Goal: Complete application form

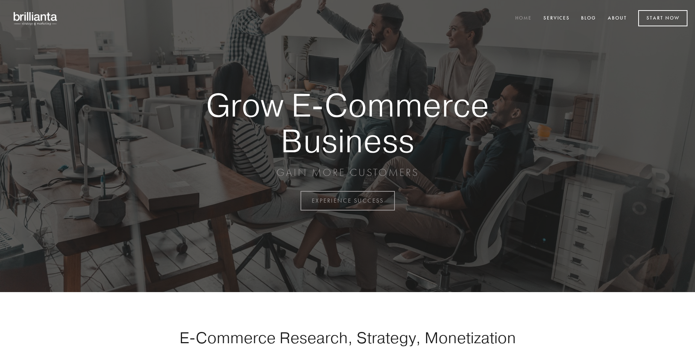
scroll to position [1971, 0]
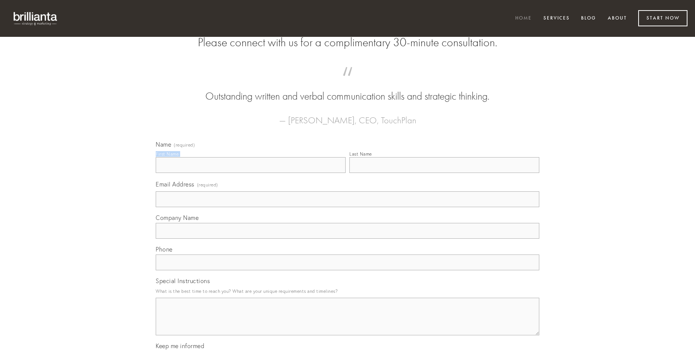
type input "[PERSON_NAME]"
click at [444, 173] on input "Last Name" at bounding box center [444, 165] width 190 height 16
type input "[PERSON_NAME]"
click at [347, 207] on input "Email Address (required)" at bounding box center [347, 199] width 383 height 16
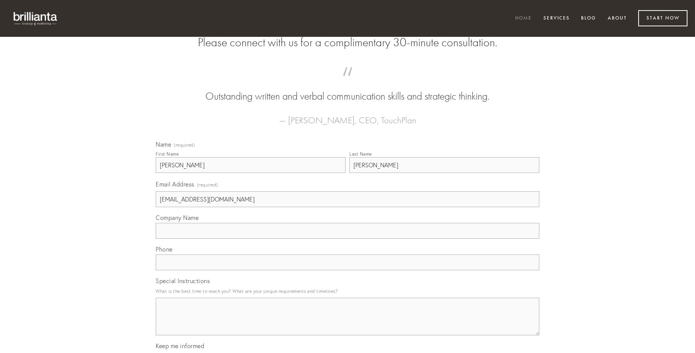
type input "[EMAIL_ADDRESS][DOMAIN_NAME]"
click at [347, 239] on input "Company Name" at bounding box center [347, 231] width 383 height 16
type input "voluptatem"
click at [347, 270] on input "text" at bounding box center [347, 263] width 383 height 16
click at [347, 323] on textarea "Special Instructions" at bounding box center [347, 317] width 383 height 38
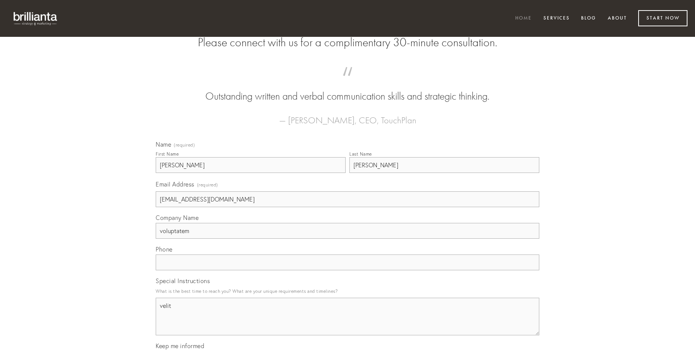
type textarea "velit"
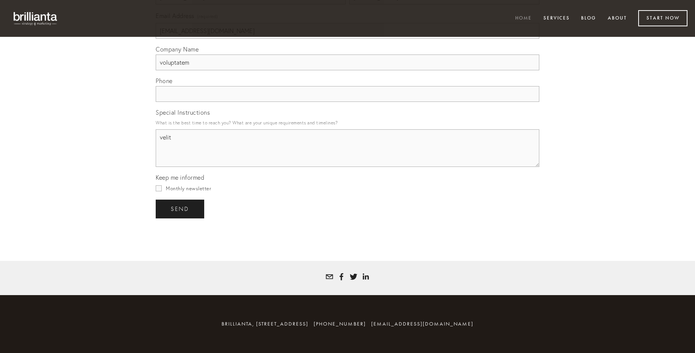
click at [180, 209] on span "send" at bounding box center [180, 209] width 18 height 7
